Goal: Navigation & Orientation: Find specific page/section

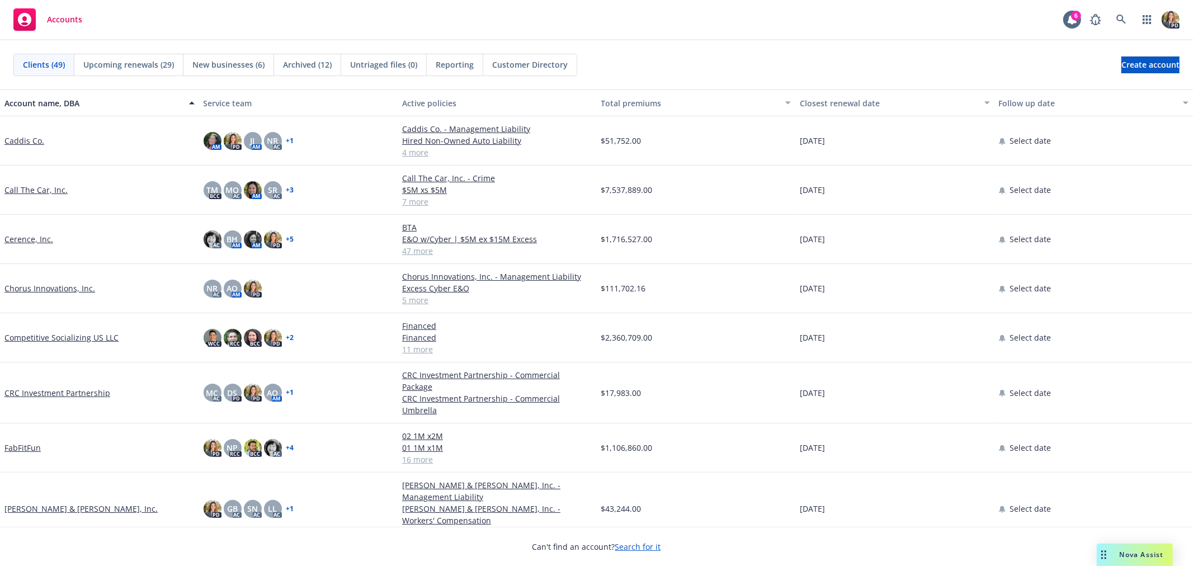
click at [73, 27] on div "Accounts" at bounding box center [47, 19] width 69 height 22
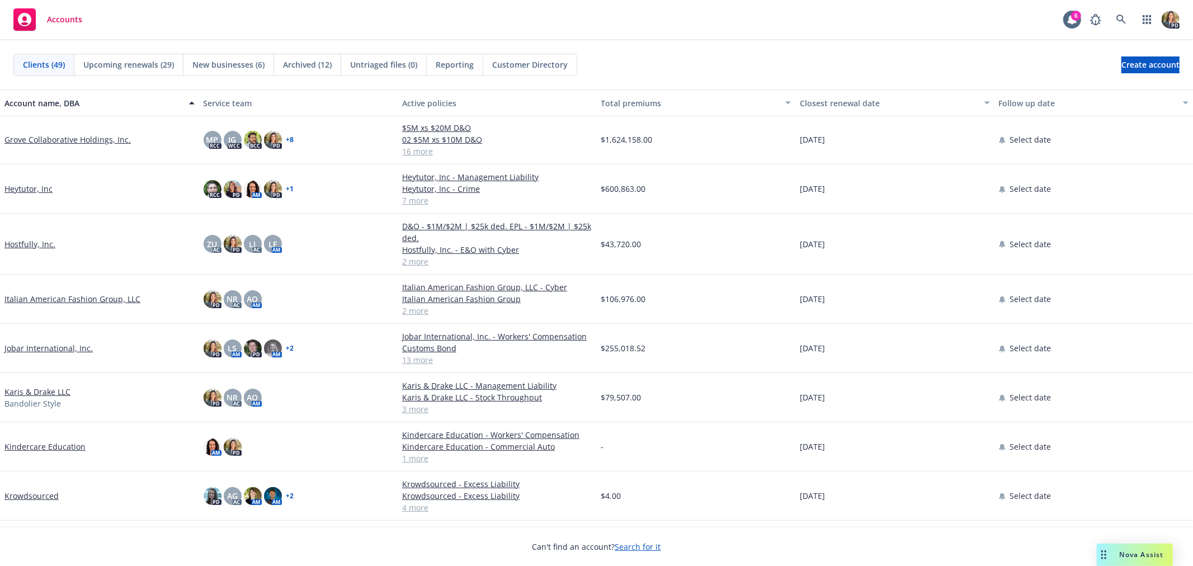
scroll to position [373, 0]
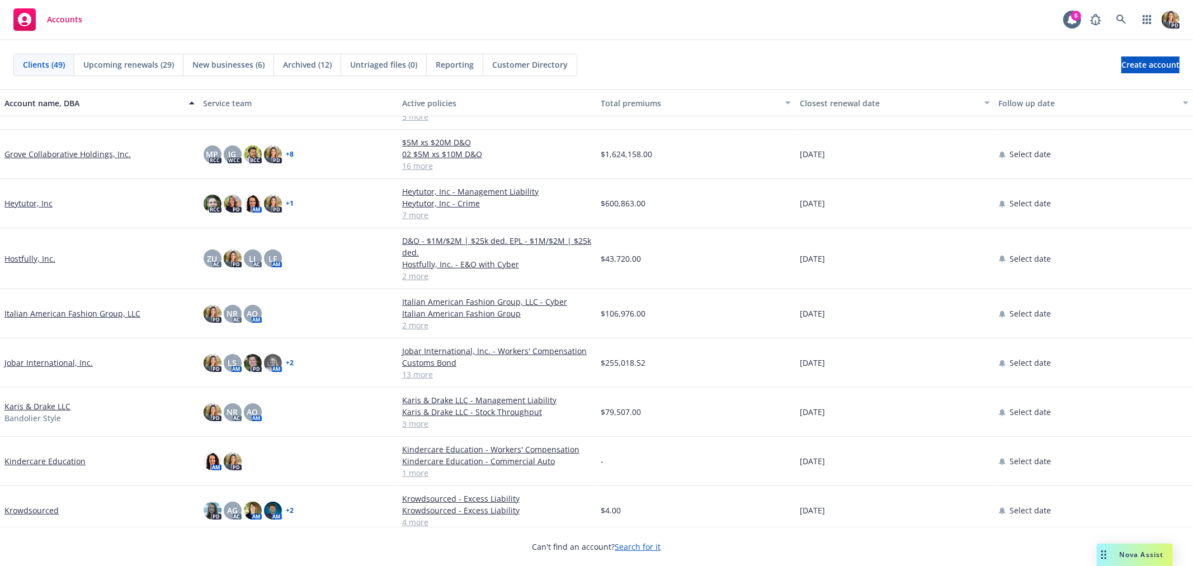
click at [34, 198] on link "Heytutor, Inc" at bounding box center [28, 204] width 48 height 12
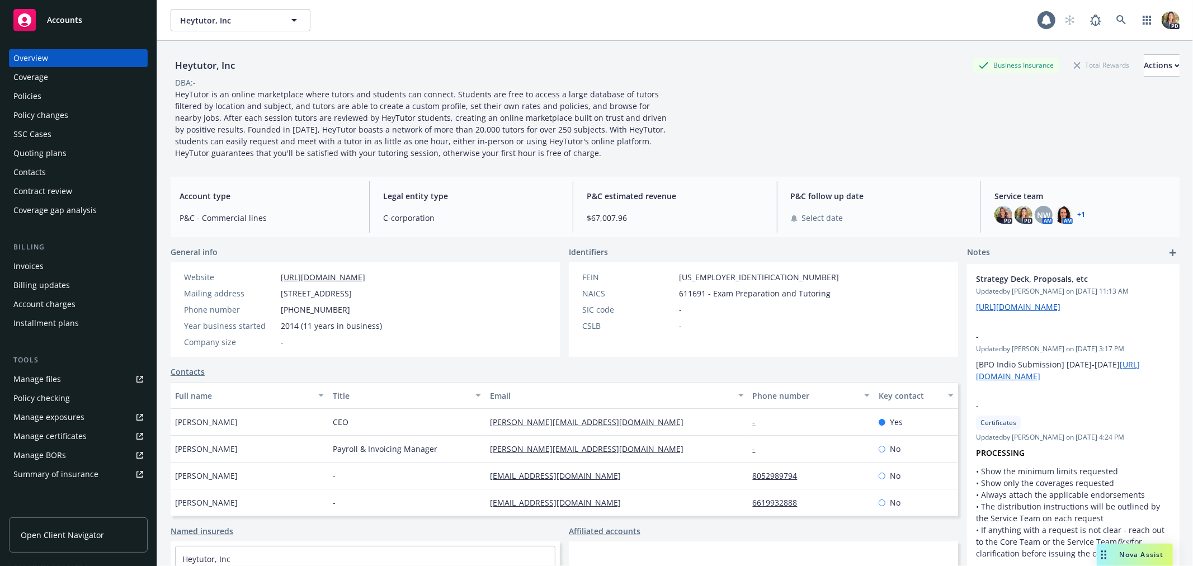
click at [86, 93] on div "Policies" at bounding box center [78, 96] width 130 height 18
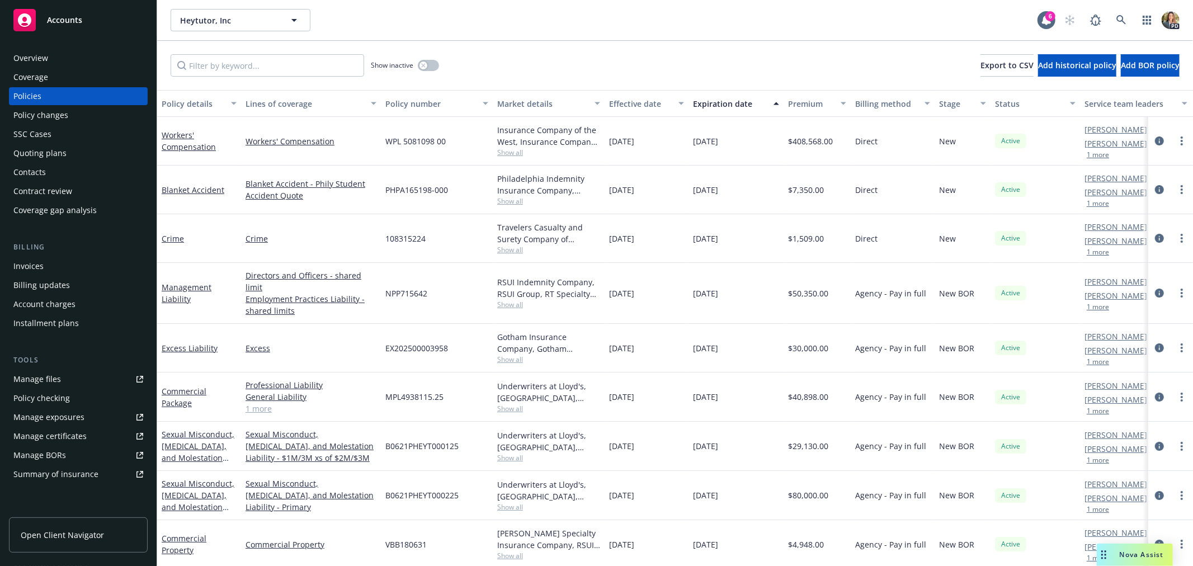
click at [76, 60] on div "Overview" at bounding box center [78, 58] width 130 height 18
